Goal: Information Seeking & Learning: Find specific fact

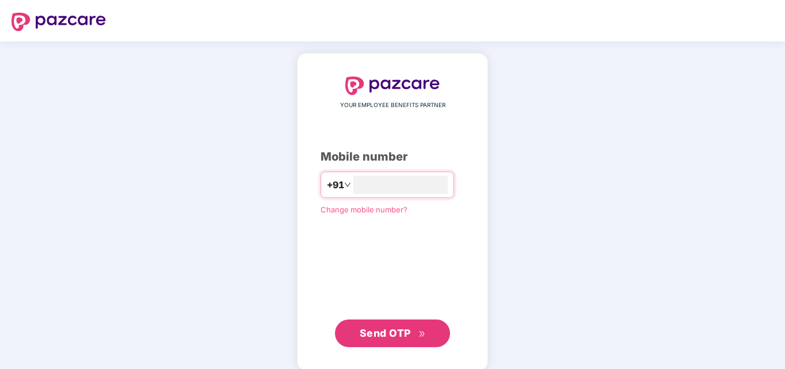
type input "**********"
click at [386, 330] on span "Send OTP" at bounding box center [385, 333] width 51 height 12
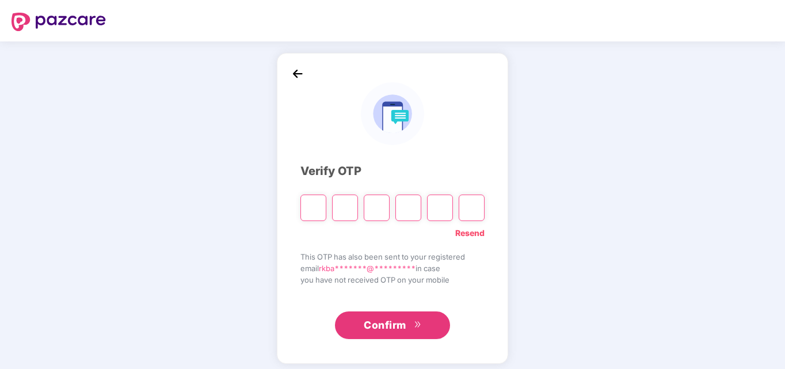
type input "*"
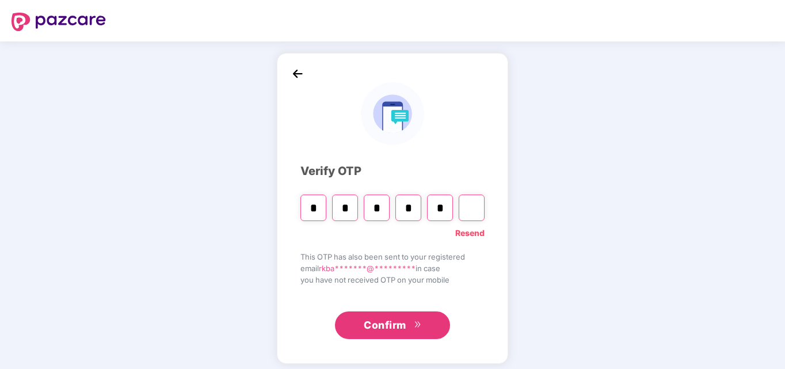
type input "*"
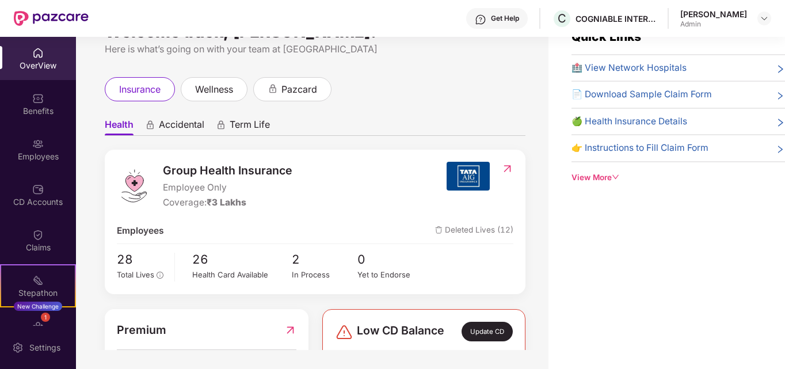
scroll to position [37, 0]
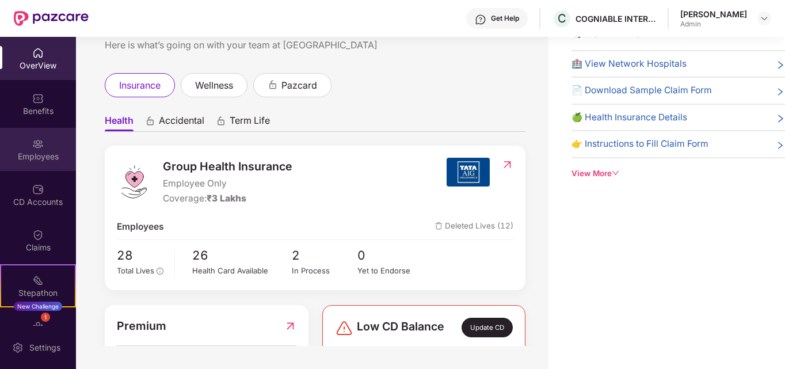
click at [30, 151] on div "Employees" at bounding box center [38, 157] width 76 height 12
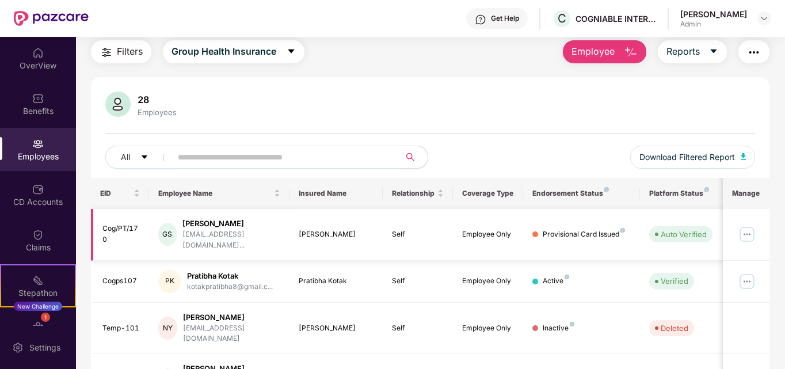
click at [747, 229] on img at bounding box center [747, 234] width 18 height 18
click at [623, 96] on div "28 Employees" at bounding box center [430, 106] width 650 height 28
click at [44, 100] on div "Benefits" at bounding box center [38, 103] width 76 height 43
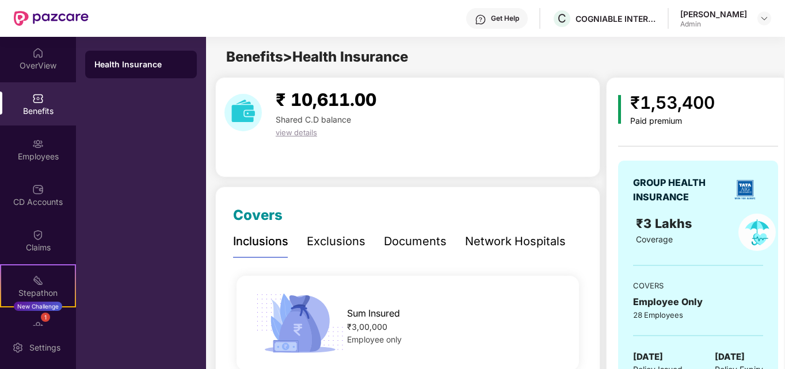
scroll to position [58, 0]
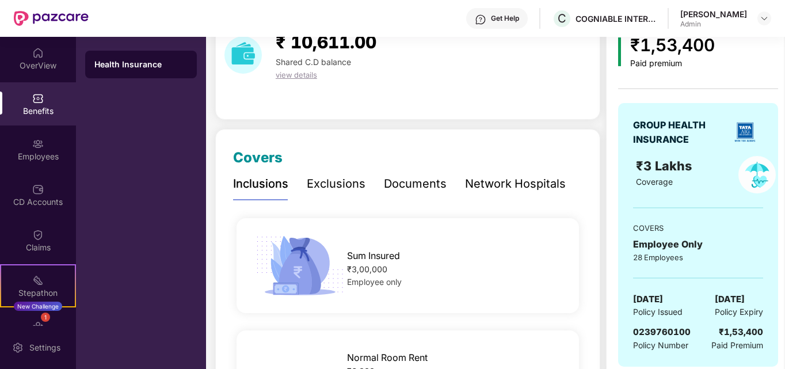
click at [516, 187] on div "Network Hospitals" at bounding box center [515, 184] width 101 height 18
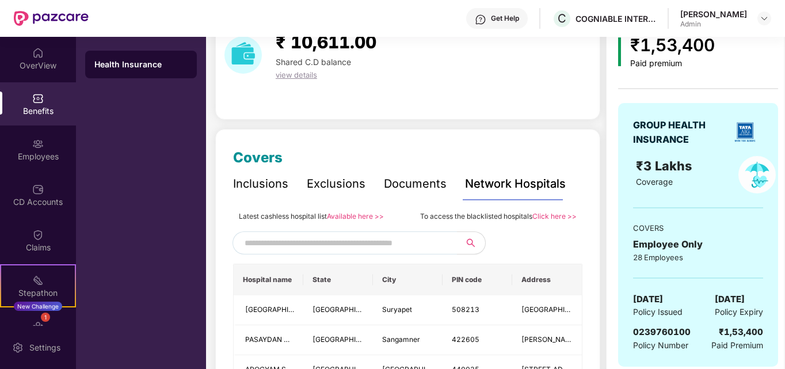
click at [374, 241] on input "text" at bounding box center [343, 242] width 197 height 17
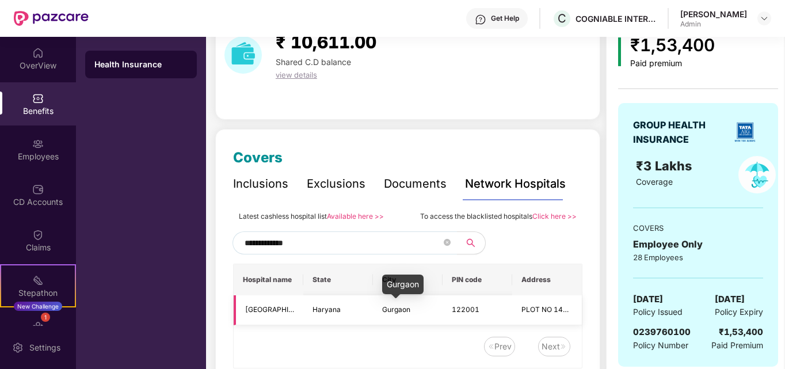
type input "**********"
click at [389, 309] on span "Gurgaon" at bounding box center [396, 309] width 28 height 9
click at [496, 307] on td "122001" at bounding box center [478, 310] width 70 height 30
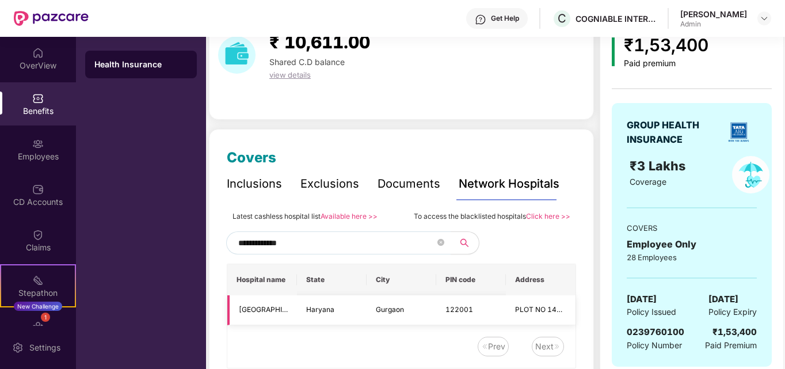
scroll to position [0, 0]
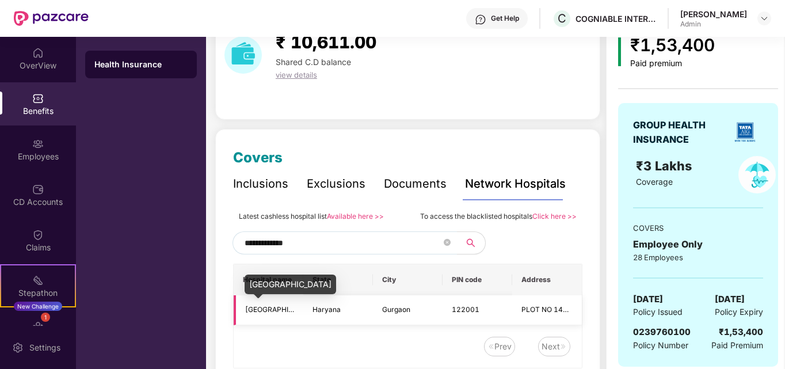
click at [268, 307] on span "[GEOGRAPHIC_DATA]" at bounding box center [281, 309] width 72 height 9
click at [238, 310] on td "[GEOGRAPHIC_DATA]" at bounding box center [269, 310] width 70 height 30
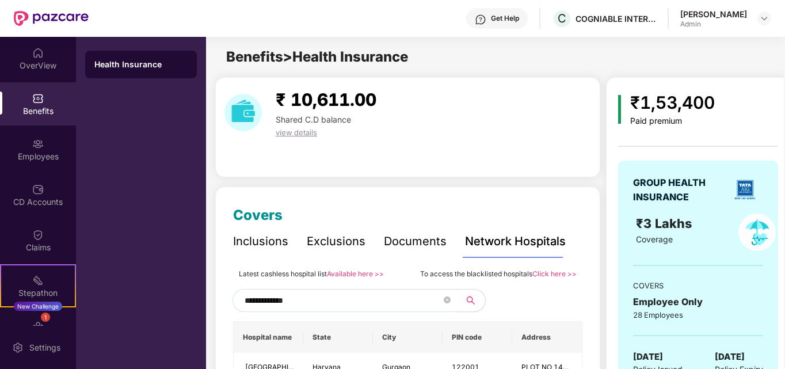
click at [302, 134] on span "view details" at bounding box center [296, 132] width 41 height 9
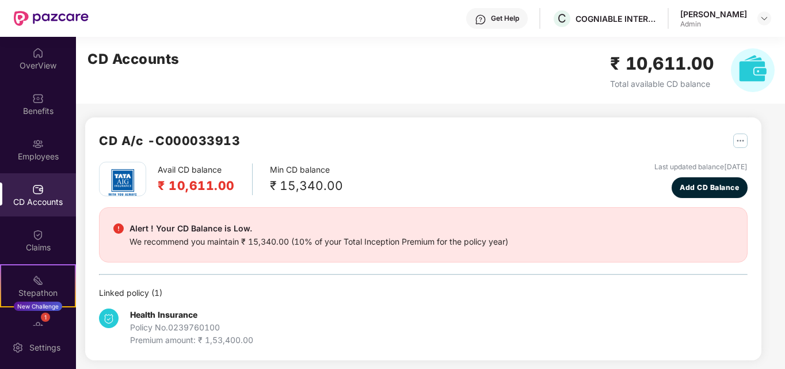
click at [265, 329] on div "Health Insurance Policy No. 0239760100 Premium amount: ₹ 1,53,400.00" at bounding box center [207, 328] width 216 height 38
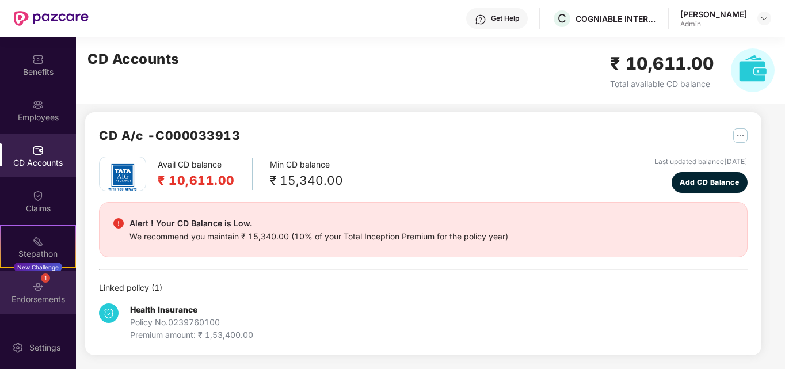
scroll to position [40, 0]
click at [41, 284] on img at bounding box center [38, 286] width 12 height 12
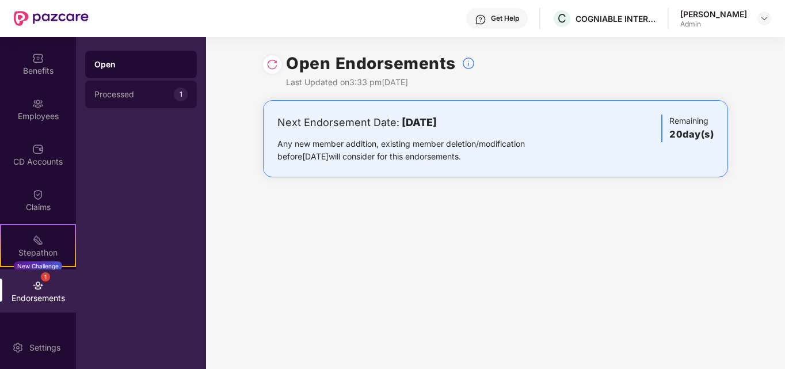
click at [128, 92] on div "Processed" at bounding box center [133, 94] width 79 height 9
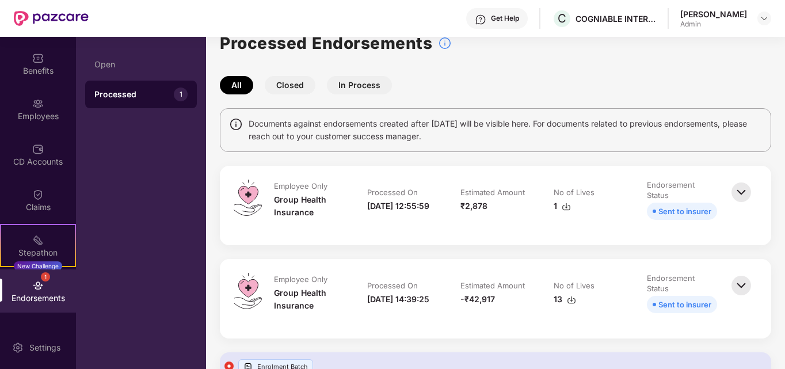
scroll to position [75, 0]
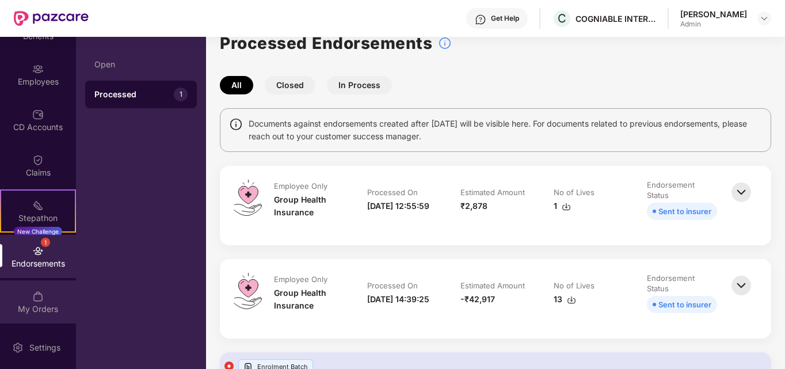
click at [43, 295] on div "My Orders" at bounding box center [38, 301] width 76 height 43
